Goal: Information Seeking & Learning: Learn about a topic

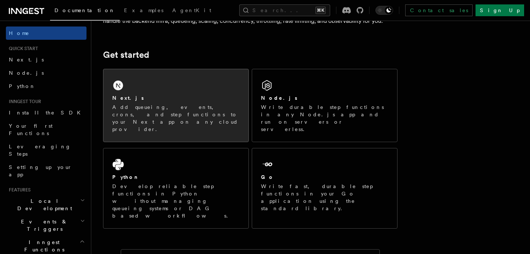
scroll to position [93, 0]
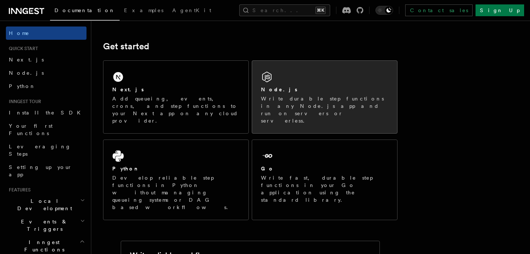
click at [281, 83] on div "Node.js Write durable step functions in any Node.js app and run on servers or s…" at bounding box center [324, 97] width 145 height 72
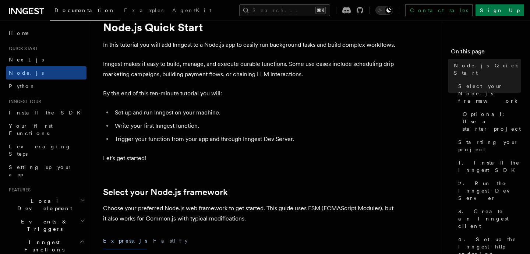
scroll to position [50, 0]
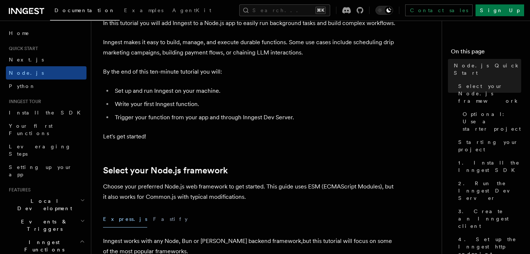
drag, startPoint x: 117, startPoint y: 105, endPoint x: 196, endPoint y: 105, distance: 78.4
click at [196, 105] on li "Write your first Inngest function." at bounding box center [255, 104] width 285 height 10
click at [168, 107] on li "Write your first Inngest function." at bounding box center [255, 104] width 285 height 10
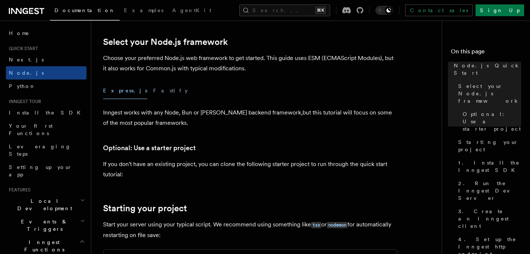
scroll to position [179, 0]
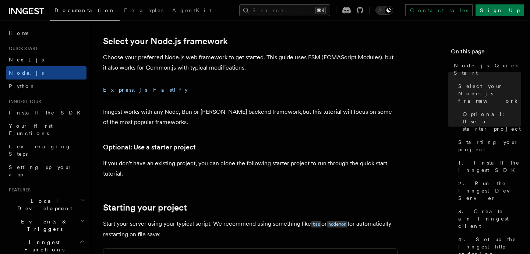
click at [153, 89] on button "Fastify" at bounding box center [170, 90] width 35 height 17
click at [119, 90] on button "Express.js" at bounding box center [125, 90] width 44 height 17
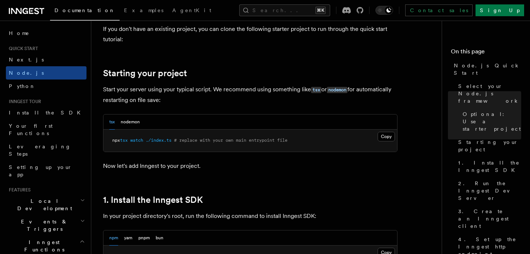
scroll to position [315, 0]
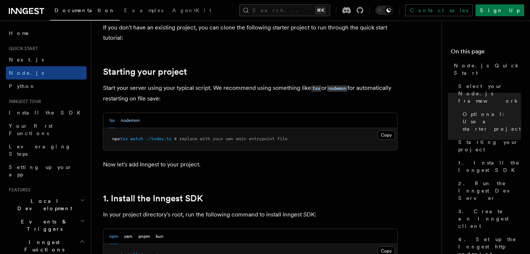
click at [133, 120] on button "nodemon" at bounding box center [130, 120] width 19 height 15
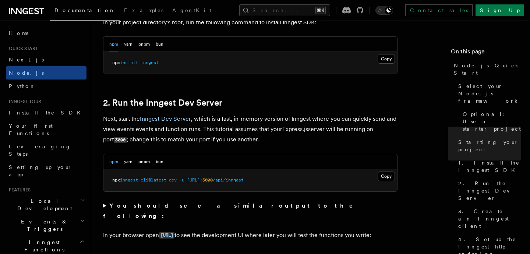
scroll to position [507, 0]
click at [171, 119] on link "Inngest Dev Server" at bounding box center [165, 118] width 51 height 7
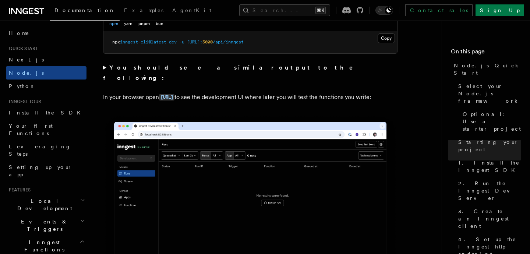
scroll to position [644, 0]
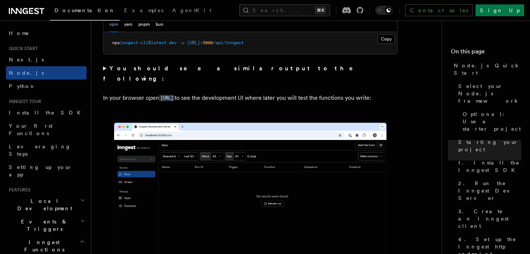
click at [104, 70] on summary "You should see a similar output to the following:" at bounding box center [250, 73] width 294 height 21
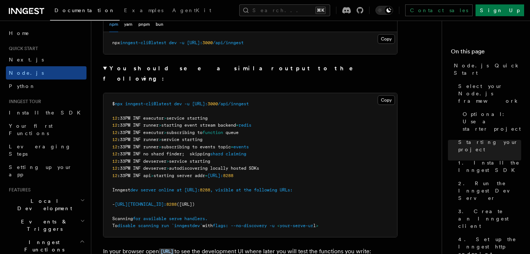
click at [104, 70] on summary "You should see a similar output to the following:" at bounding box center [250, 73] width 294 height 21
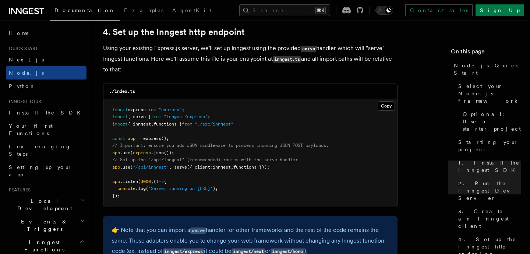
scroll to position [1124, 0]
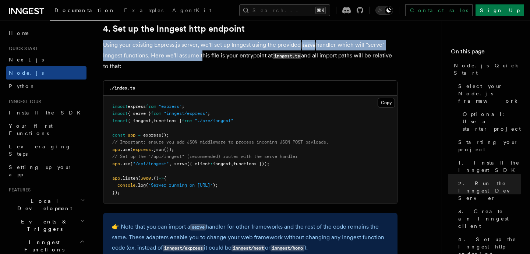
drag, startPoint x: 102, startPoint y: 47, endPoint x: 199, endPoint y: 52, distance: 96.9
click at [216, 49] on p "Using your existing Express.js server, we'll set up Inngest using the provided …" at bounding box center [250, 56] width 294 height 32
drag, startPoint x: 104, startPoint y: 47, endPoint x: 208, endPoint y: 54, distance: 104.7
click at [208, 54] on p "Using your existing Express.js server, we'll set up Inngest using the provided …" at bounding box center [250, 56] width 294 height 32
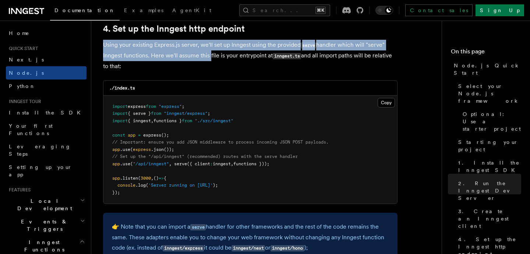
click at [221, 46] on p "Using your existing Express.js server, we'll set up Inngest using the provided …" at bounding box center [250, 56] width 294 height 32
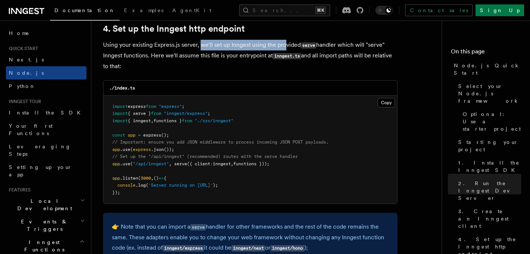
drag, startPoint x: 199, startPoint y: 46, endPoint x: 285, endPoint y: 47, distance: 86.1
click at [285, 47] on p "Using your existing Express.js server, we'll set up Inngest using the provided …" at bounding box center [250, 56] width 294 height 32
click at [157, 50] on p "Using your existing Express.js server, we'll set up Inngest using the provided …" at bounding box center [250, 56] width 294 height 32
drag, startPoint x: 199, startPoint y: 46, endPoint x: 303, endPoint y: 45, distance: 104.1
click at [303, 45] on p "Using your existing Express.js server, we'll set up Inngest using the provided …" at bounding box center [250, 56] width 294 height 32
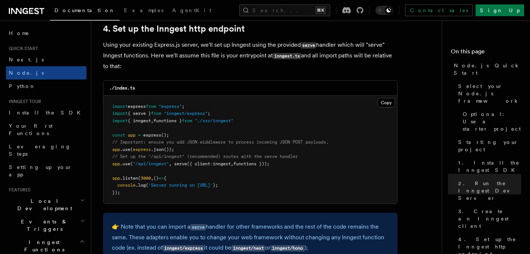
click at [331, 47] on p "Using your existing Express.js server, we'll set up Inngest using the provided …" at bounding box center [250, 56] width 294 height 32
drag, startPoint x: 301, startPoint y: 46, endPoint x: 371, endPoint y: 46, distance: 69.2
click at [371, 46] on p "Using your existing Express.js server, we'll set up Inngest using the provided …" at bounding box center [250, 56] width 294 height 32
click at [226, 165] on span "inngest" at bounding box center [222, 163] width 18 height 5
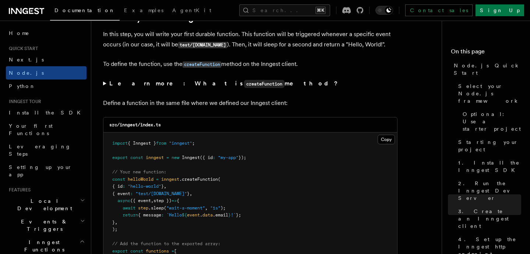
scroll to position [1356, 0]
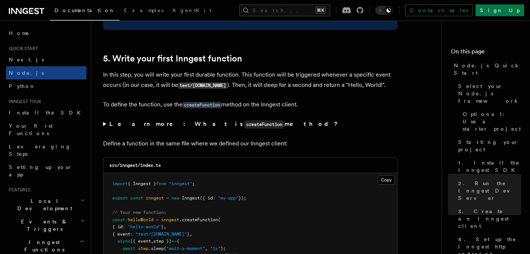
click at [106, 127] on summary "Learn more: What is createFunction method?" at bounding box center [250, 124] width 294 height 11
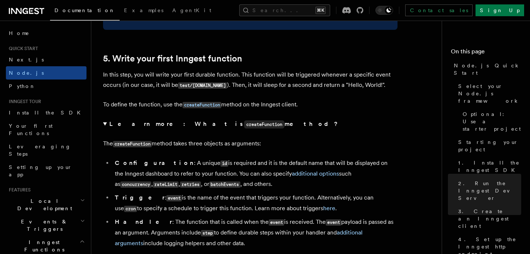
click at [105, 127] on summary "Learn more: What is createFunction method?" at bounding box center [250, 124] width 294 height 11
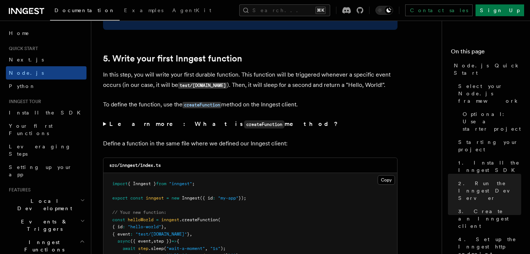
click at [105, 127] on summary "Learn more: What is createFunction method?" at bounding box center [250, 124] width 294 height 11
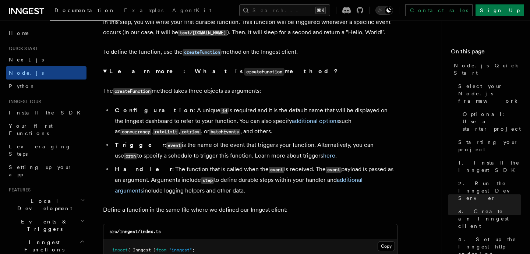
scroll to position [1405, 0]
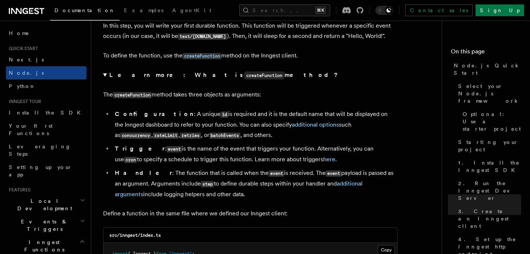
click at [105, 77] on summary "Learn more: What is createFunction method?" at bounding box center [250, 75] width 294 height 11
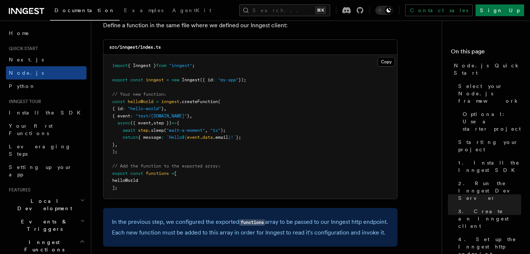
scroll to position [1478, 0]
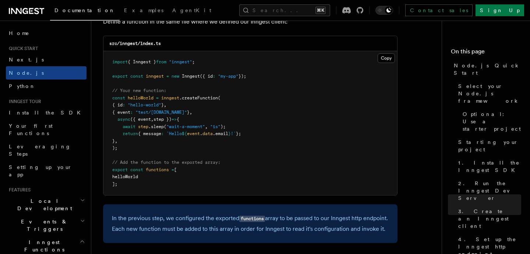
click at [143, 100] on span "helloWorld" at bounding box center [141, 97] width 26 height 5
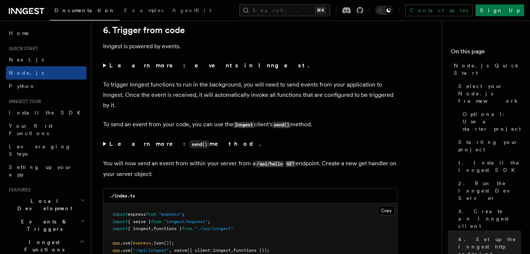
scroll to position [3757, 0]
click at [104, 71] on summary "Learn more: events in Inngest." at bounding box center [250, 66] width 294 height 10
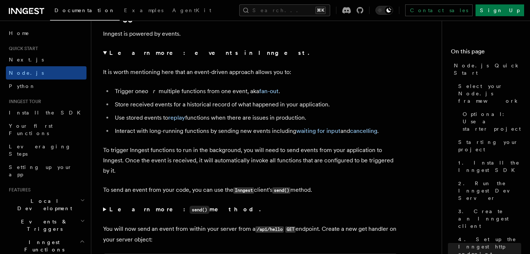
scroll to position [3770, 0]
click at [105, 59] on summary "Learn more: events in Inngest." at bounding box center [250, 53] width 294 height 10
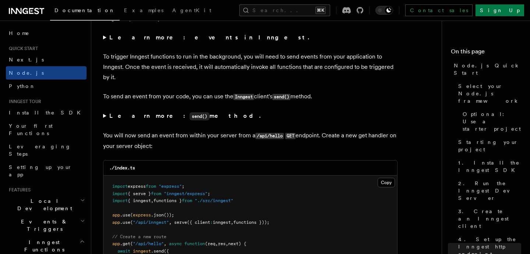
scroll to position [3786, 0]
click at [111, 78] on p "To trigger Inngest functions to run in the background, you will need to send ev…" at bounding box center [250, 66] width 294 height 31
click at [143, 79] on p "To trigger Inngest functions to run in the background, you will need to send ev…" at bounding box center [250, 66] width 294 height 31
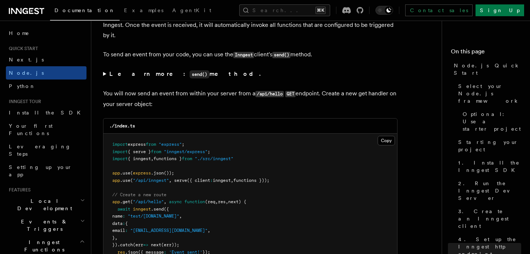
scroll to position [3828, 0]
click at [105, 79] on summary "Learn more: send() method." at bounding box center [250, 73] width 294 height 11
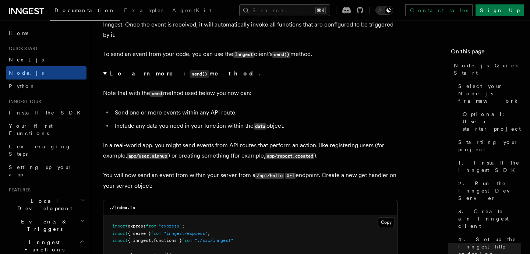
click at [105, 79] on summary "Learn more: send() method." at bounding box center [250, 73] width 294 height 11
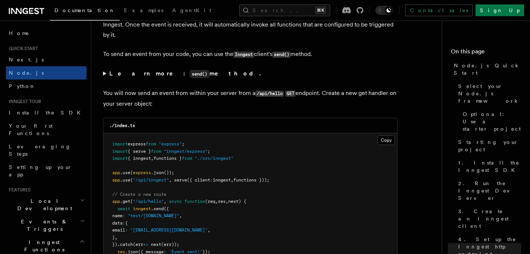
click at [105, 79] on summary "Learn more: send() method." at bounding box center [250, 73] width 294 height 11
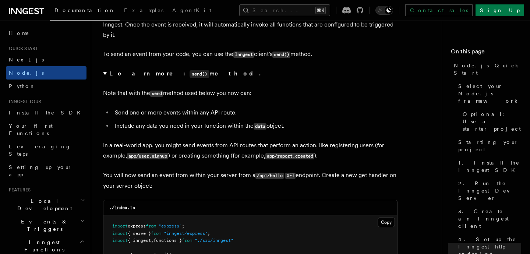
click at [105, 79] on summary "Learn more: send() method." at bounding box center [250, 73] width 294 height 11
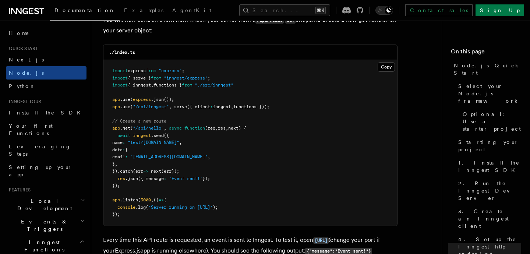
scroll to position [3912, 0]
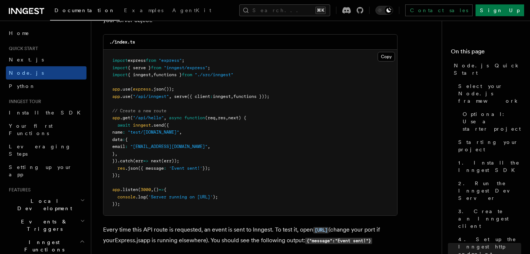
click at [226, 114] on pre "import express from "express" ; import { serve } from "inngest/express" ; impor…" at bounding box center [250, 133] width 294 height 166
click at [254, 99] on span "functions }));" at bounding box center [251, 96] width 36 height 5
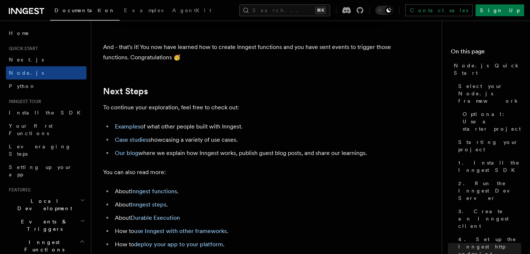
scroll to position [4545, 0]
click at [127, 130] on link "Examples" at bounding box center [127, 126] width 25 height 7
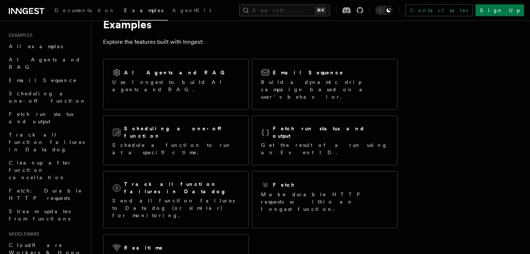
scroll to position [29, 0]
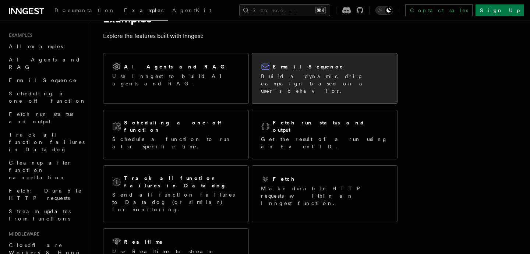
click at [316, 83] on p "Build a dynamic drip campaign based on a user's behavior." at bounding box center [324, 83] width 127 height 22
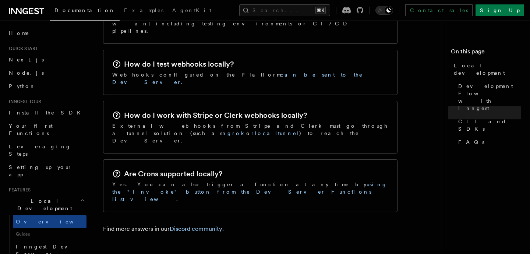
scroll to position [1210, 0]
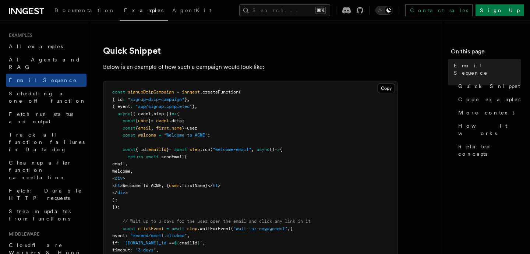
scroll to position [174, 0]
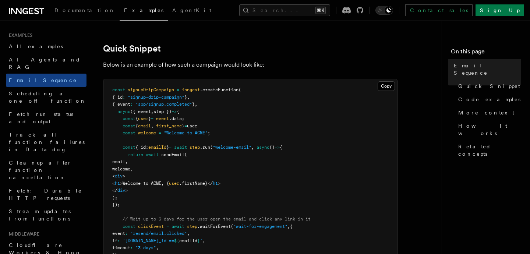
click at [156, 91] on span "signupDripCampaign" at bounding box center [151, 89] width 46 height 5
click at [146, 112] on span "({ event" at bounding box center [140, 111] width 21 height 5
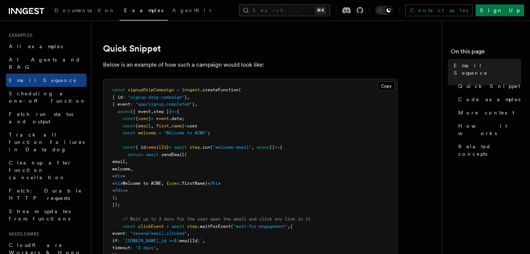
click at [167, 113] on span "step })" at bounding box center [162, 111] width 18 height 5
click at [148, 120] on span "user" at bounding box center [143, 118] width 10 height 5
click at [169, 120] on span "event" at bounding box center [162, 118] width 13 height 5
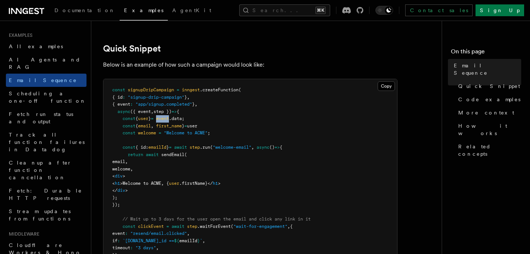
click at [169, 120] on span "event" at bounding box center [162, 118] width 13 height 5
click at [184, 118] on span ".data;" at bounding box center [176, 118] width 15 height 5
click at [151, 124] on span "email" at bounding box center [144, 125] width 13 height 5
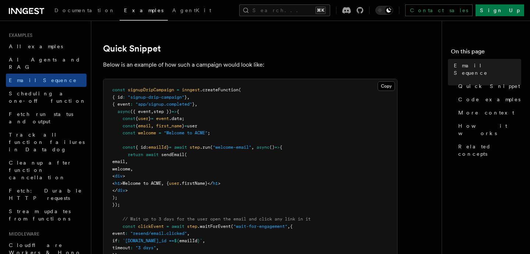
click at [197, 125] on span "user" at bounding box center [192, 125] width 10 height 5
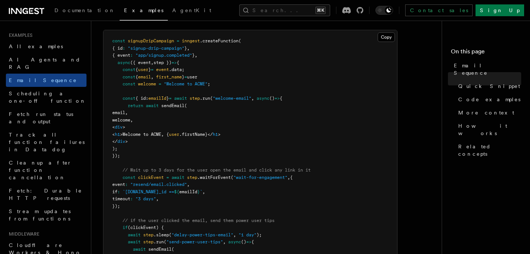
scroll to position [229, 0]
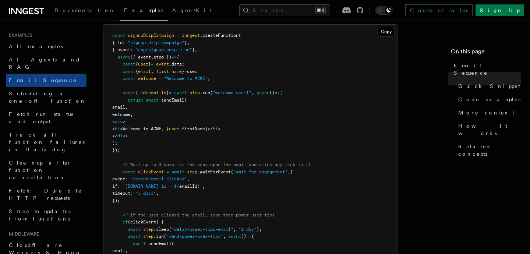
click at [216, 170] on span ".waitForEvent" at bounding box center [213, 171] width 33 height 5
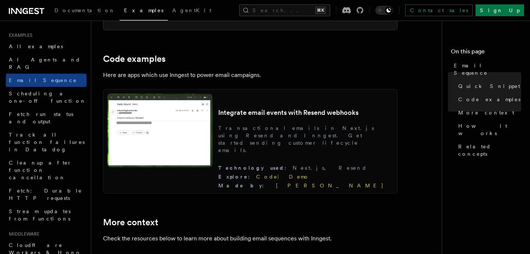
scroll to position [664, 0]
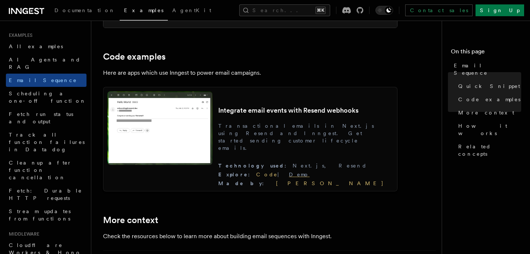
click at [309, 177] on link "Demo" at bounding box center [299, 174] width 21 height 6
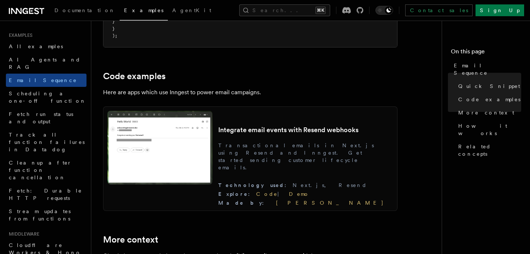
scroll to position [657, 0]
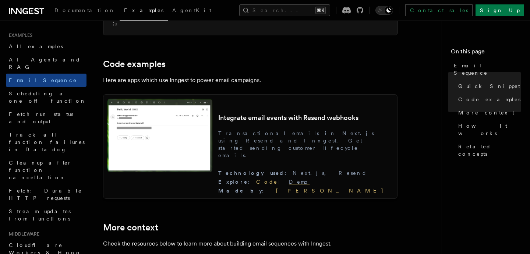
click at [309, 185] on link "Demo" at bounding box center [299, 182] width 21 height 6
click at [277, 182] on link "Code" at bounding box center [266, 182] width 21 height 6
